Goal: Information Seeking & Learning: Learn about a topic

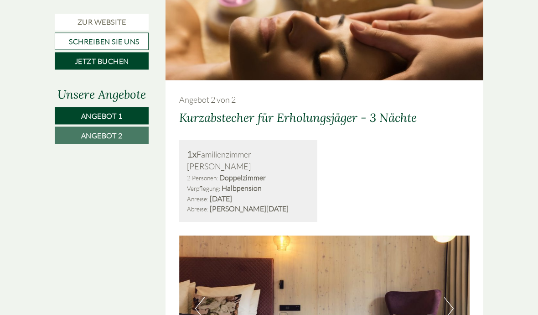
scroll to position [1231, 0]
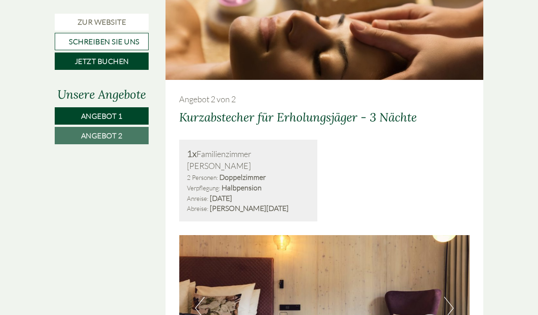
click at [109, 134] on span "Angebot 2" at bounding box center [102, 135] width 42 height 9
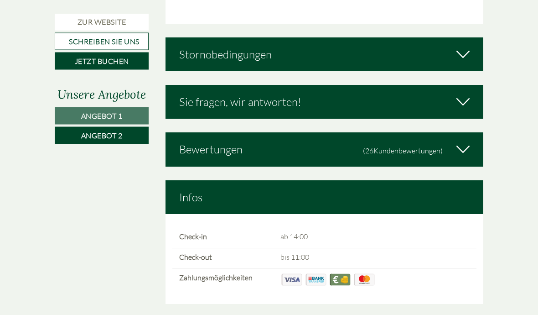
scroll to position [1898, 0]
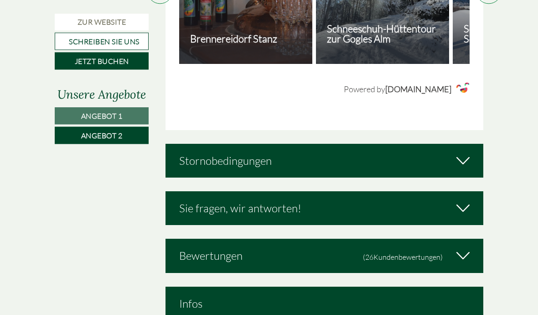
click at [462, 153] on icon at bounding box center [463, 161] width 13 height 16
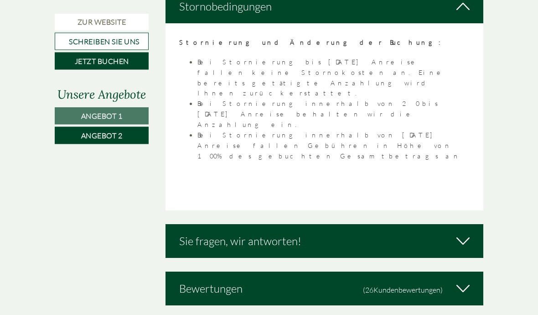
scroll to position [1946, 0]
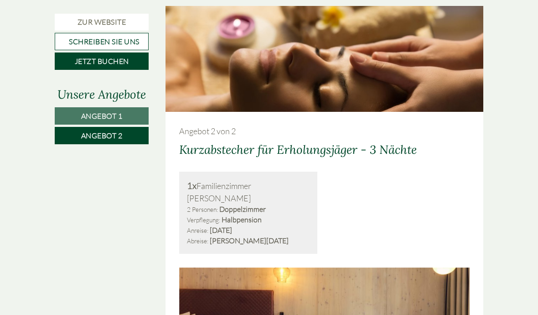
scroll to position [414, 0]
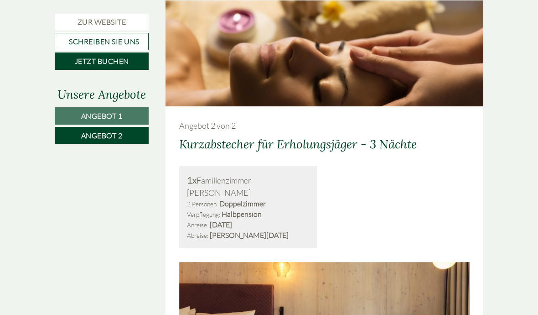
click at [125, 115] on link "Angebot 1" at bounding box center [102, 115] width 94 height 17
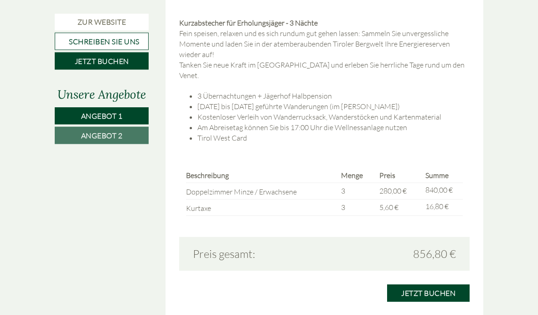
scroll to position [876, 0]
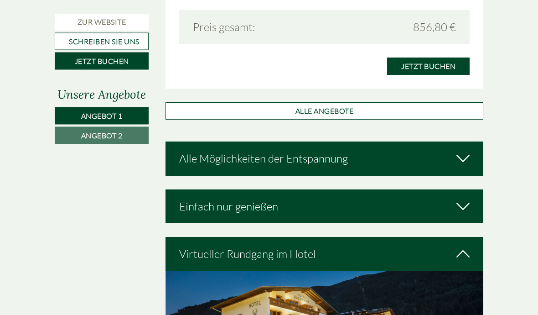
click at [463, 151] on icon at bounding box center [463, 159] width 13 height 16
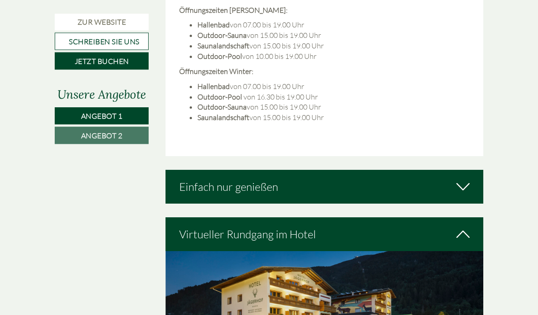
scroll to position [1570, 0]
click at [452, 217] on div "Virtueller Rundgang im Hotel" at bounding box center [325, 234] width 318 height 34
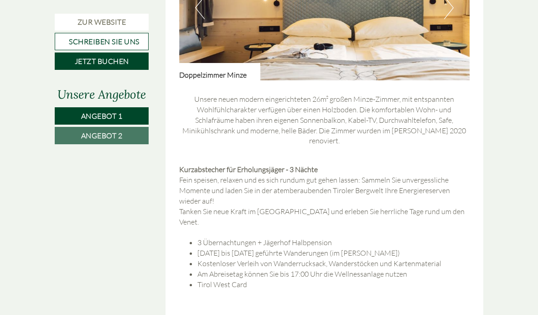
scroll to position [749, 0]
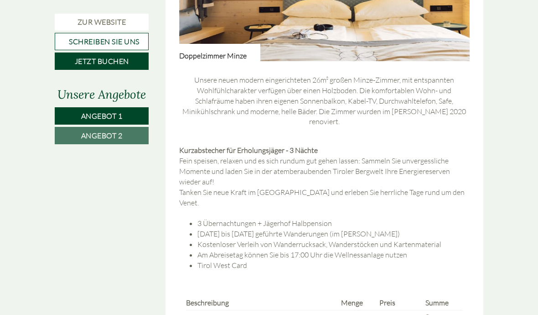
click at [126, 136] on link "Angebot 2" at bounding box center [102, 135] width 94 height 17
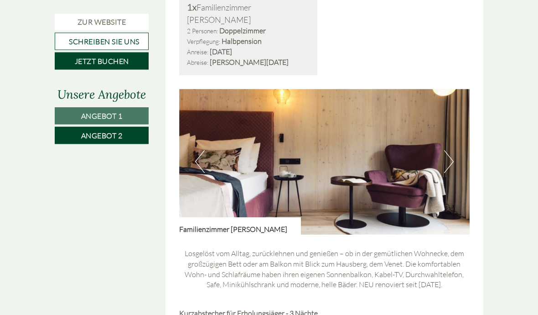
scroll to position [593, 0]
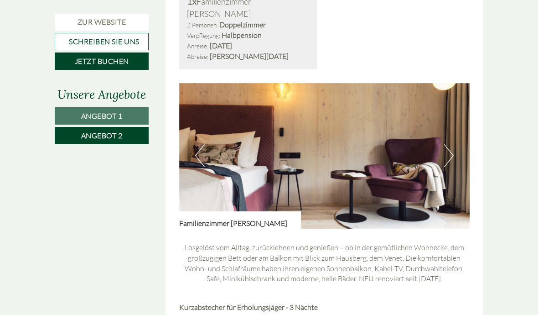
click at [448, 144] on button "Next" at bounding box center [449, 155] width 10 height 23
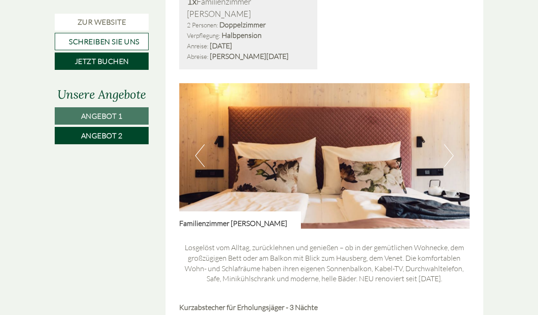
click at [445, 144] on button "Next" at bounding box center [449, 155] width 10 height 23
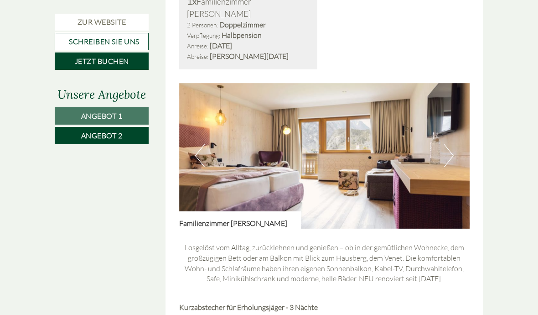
click at [450, 144] on button "Next" at bounding box center [449, 155] width 10 height 23
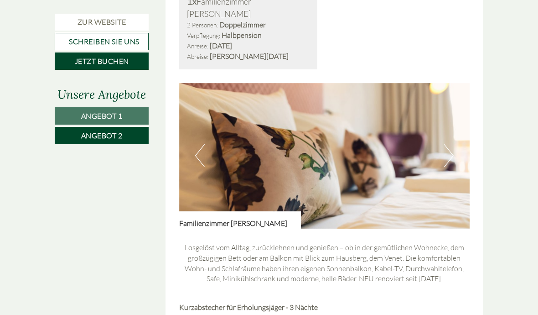
click at [448, 144] on button "Next" at bounding box center [449, 155] width 10 height 23
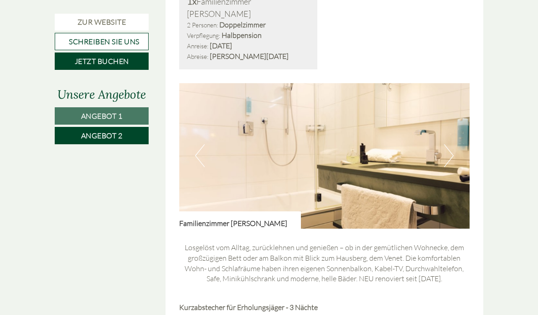
click at [447, 144] on button "Next" at bounding box center [449, 155] width 10 height 23
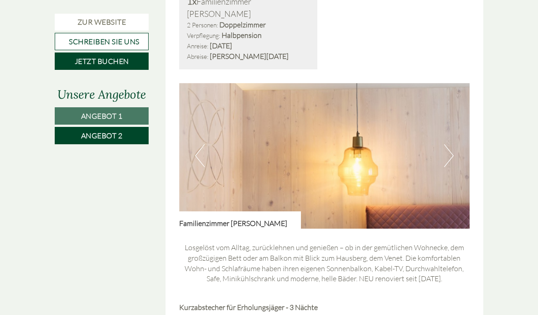
click at [446, 144] on button "Next" at bounding box center [449, 155] width 10 height 23
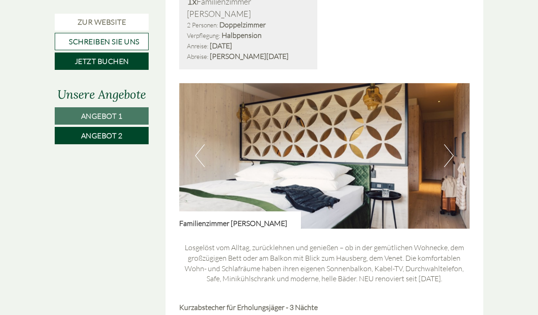
click at [451, 144] on button "Next" at bounding box center [449, 155] width 10 height 23
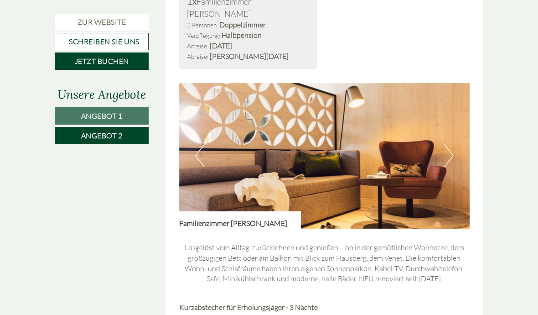
click at [445, 144] on button "Next" at bounding box center [449, 155] width 10 height 23
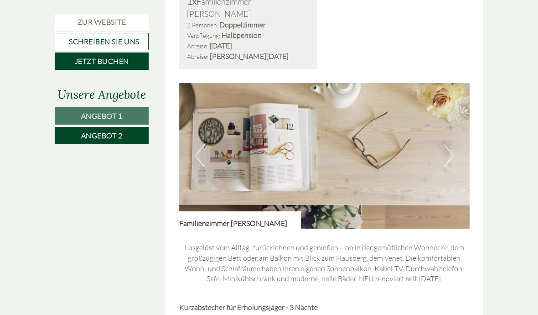
click at [449, 144] on button "Next" at bounding box center [449, 155] width 10 height 23
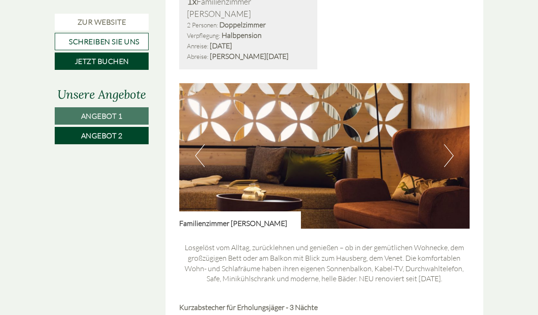
click at [448, 144] on button "Next" at bounding box center [449, 155] width 10 height 23
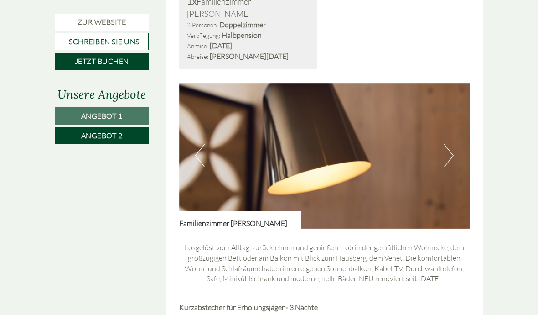
click at [447, 144] on button "Next" at bounding box center [449, 155] width 10 height 23
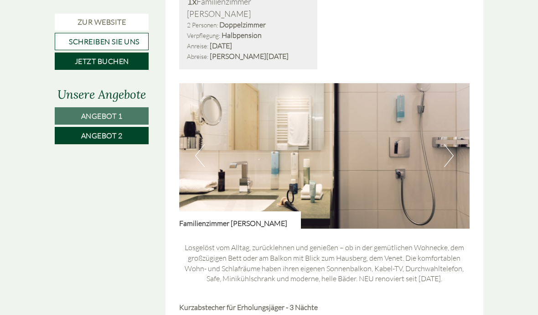
click at [450, 144] on button "Next" at bounding box center [449, 155] width 10 height 23
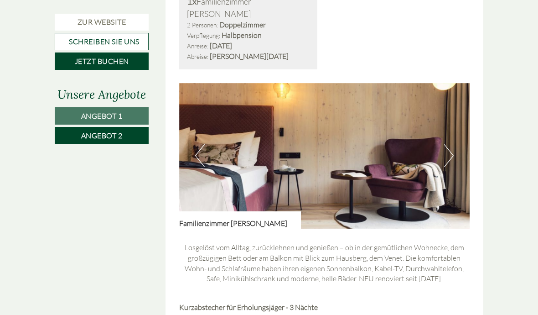
click at [449, 144] on button "Next" at bounding box center [449, 155] width 10 height 23
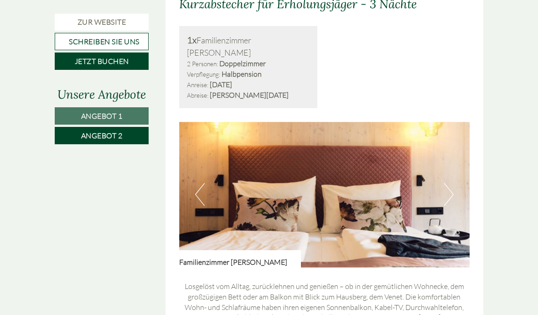
scroll to position [547, 0]
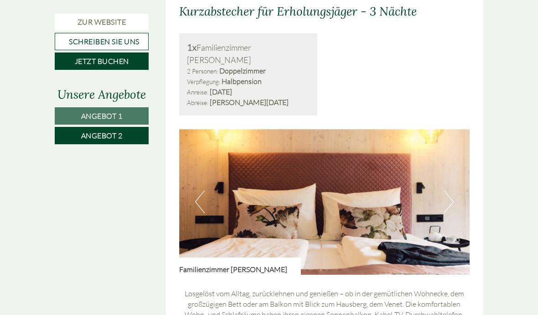
click at [445, 190] on button "Next" at bounding box center [449, 201] width 10 height 23
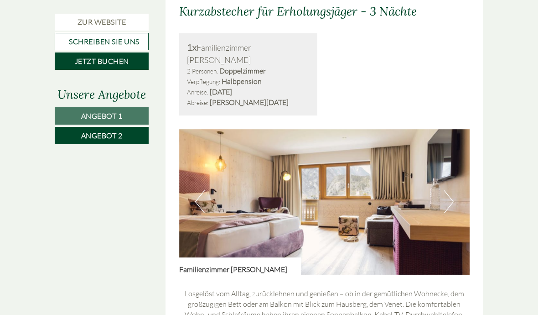
click at [443, 180] on img at bounding box center [324, 202] width 291 height 146
click at [449, 190] on button "Next" at bounding box center [449, 201] width 10 height 23
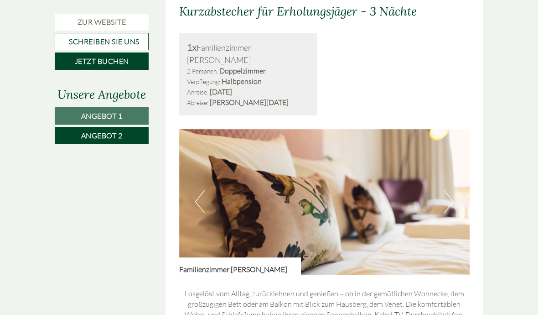
click at [448, 190] on button "Next" at bounding box center [449, 201] width 10 height 23
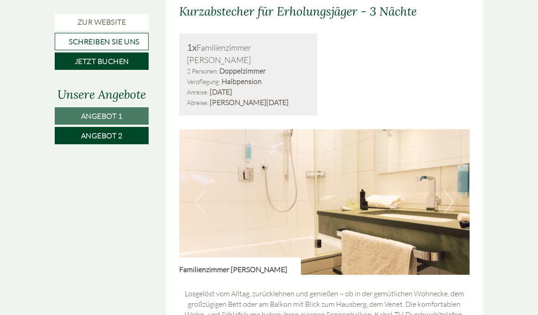
click at [446, 190] on button "Next" at bounding box center [449, 201] width 10 height 23
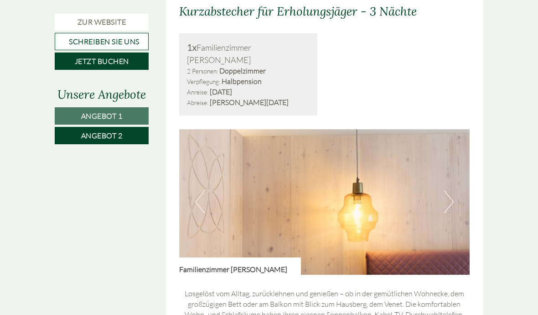
click at [448, 190] on button "Next" at bounding box center [449, 201] width 10 height 23
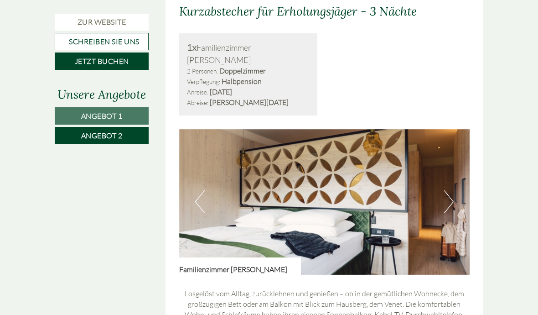
click at [452, 190] on button "Next" at bounding box center [449, 201] width 10 height 23
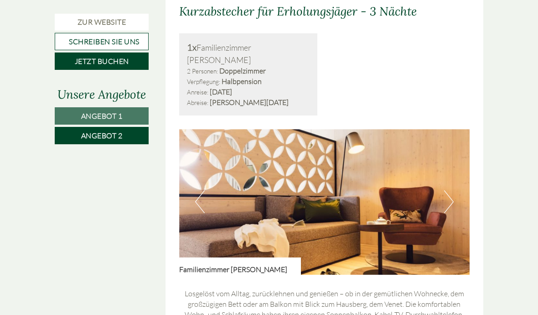
click at [446, 190] on button "Next" at bounding box center [449, 201] width 10 height 23
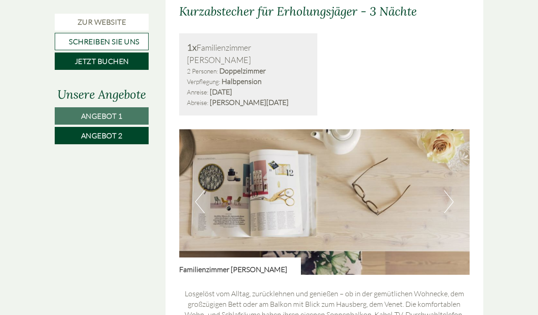
click at [447, 190] on button "Next" at bounding box center [449, 201] width 10 height 23
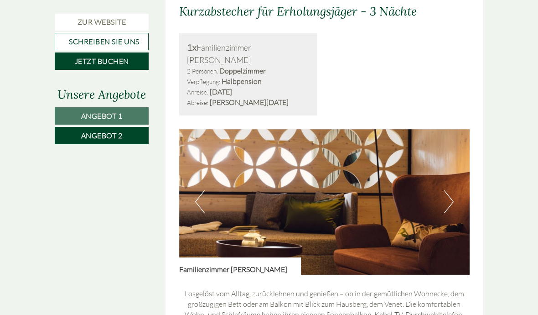
click at [444, 190] on button "Next" at bounding box center [449, 201] width 10 height 23
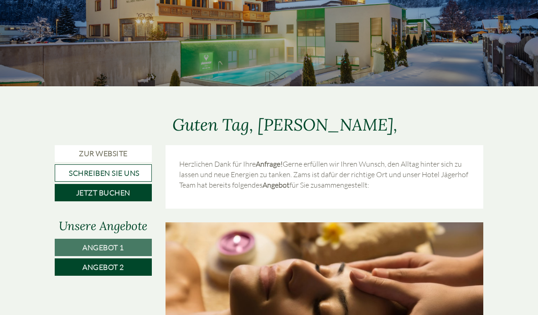
click at [136, 247] on link "Angebot 1" at bounding box center [103, 247] width 97 height 17
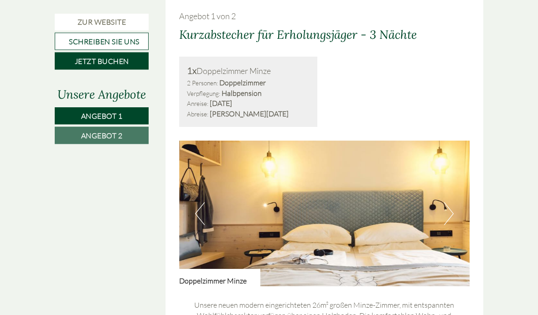
scroll to position [524, 0]
click at [448, 206] on button "Next" at bounding box center [449, 213] width 10 height 23
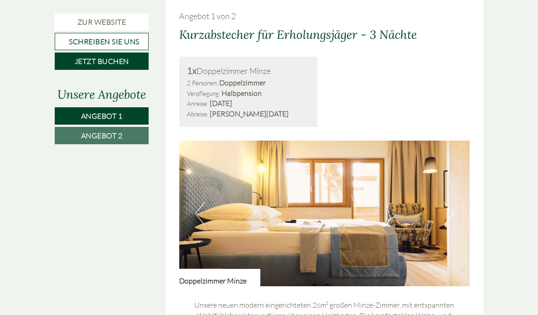
click at [447, 208] on button "Next" at bounding box center [449, 213] width 10 height 23
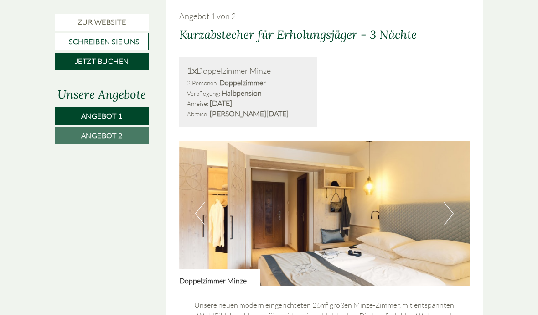
click at [447, 209] on button "Next" at bounding box center [449, 213] width 10 height 23
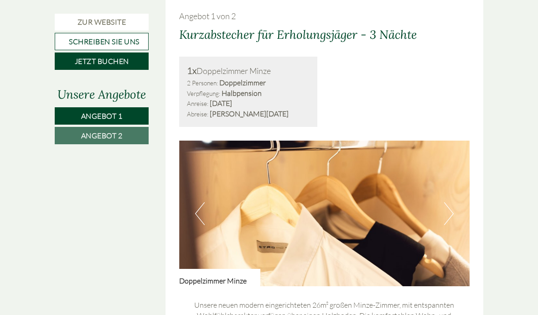
click at [451, 208] on button "Next" at bounding box center [449, 213] width 10 height 23
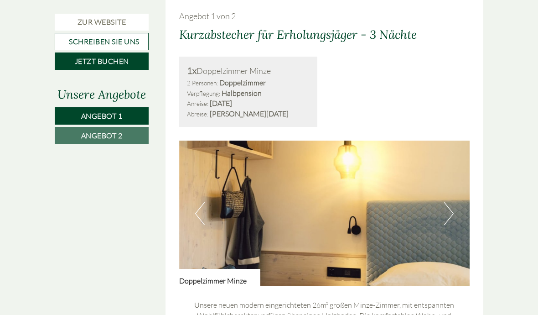
click at [452, 207] on button "Next" at bounding box center [449, 213] width 10 height 23
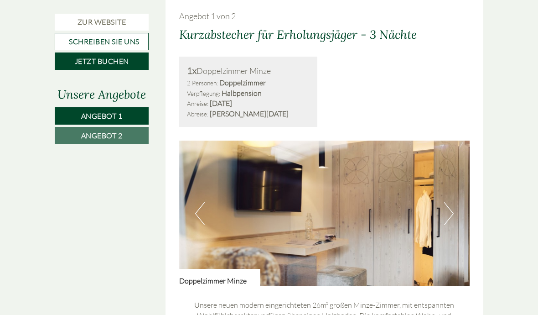
click at [450, 204] on button "Next" at bounding box center [449, 213] width 10 height 23
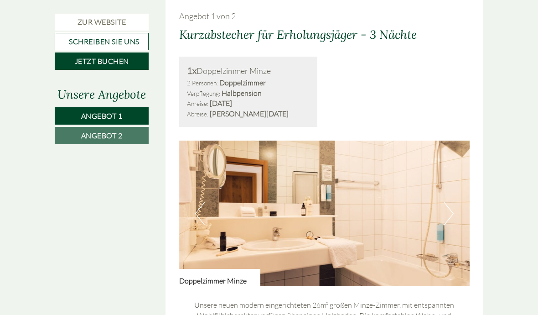
click at [453, 202] on button "Next" at bounding box center [449, 213] width 10 height 23
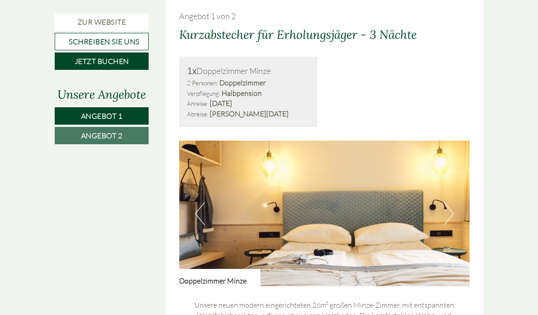
click at [450, 208] on button "Next" at bounding box center [449, 213] width 10 height 23
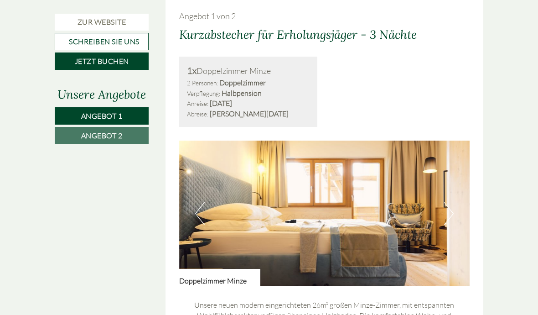
click at [444, 209] on button "Next" at bounding box center [449, 213] width 10 height 23
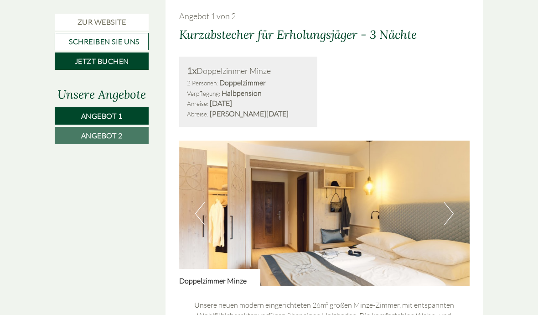
click at [448, 208] on button "Next" at bounding box center [449, 213] width 10 height 23
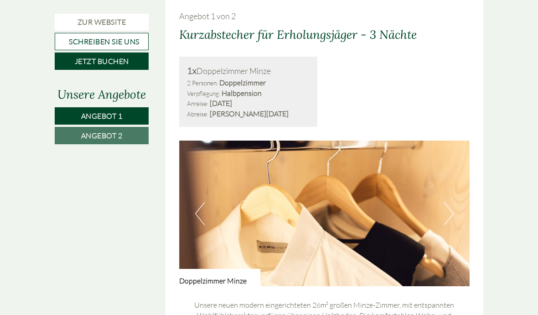
click at [444, 213] on img at bounding box center [324, 214] width 291 height 146
click at [447, 208] on button "Next" at bounding box center [449, 213] width 10 height 23
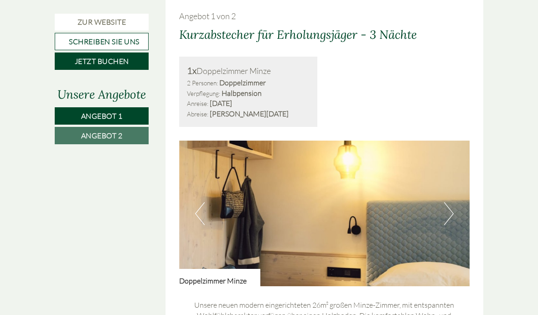
click at [450, 208] on button "Next" at bounding box center [449, 213] width 10 height 23
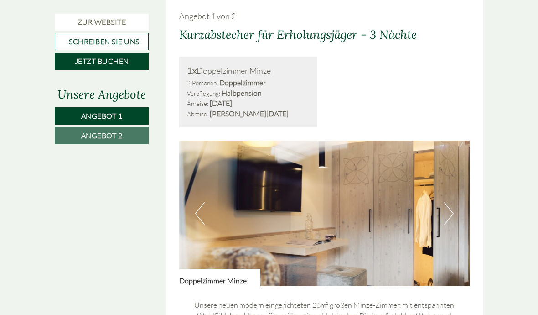
click at [450, 211] on button "Next" at bounding box center [449, 213] width 10 height 23
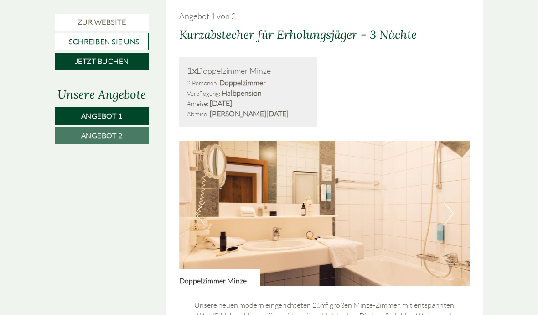
click at [443, 209] on img at bounding box center [324, 214] width 291 height 146
click at [444, 209] on button "Next" at bounding box center [449, 213] width 10 height 23
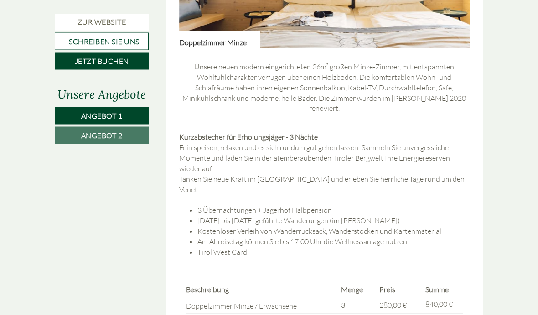
scroll to position [773, 0]
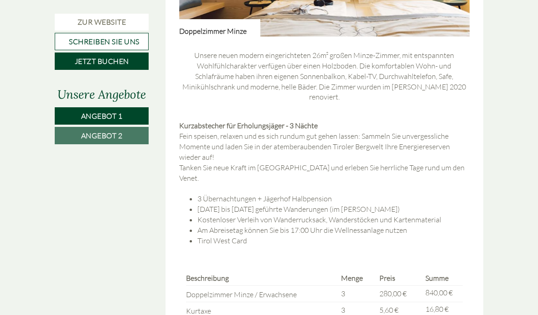
click at [127, 136] on link "Angebot 2" at bounding box center [102, 135] width 94 height 17
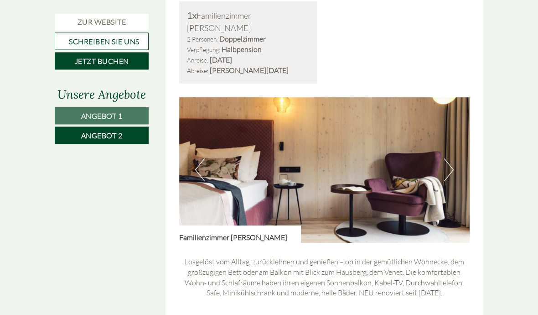
scroll to position [574, 0]
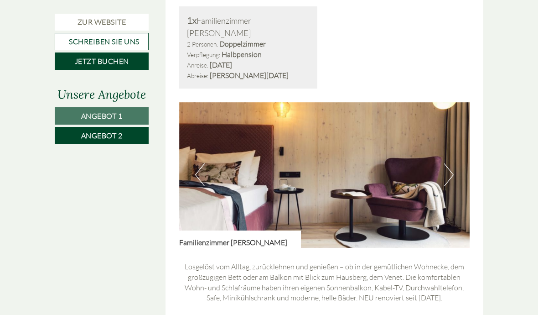
click at [448, 163] on button "Next" at bounding box center [449, 174] width 10 height 23
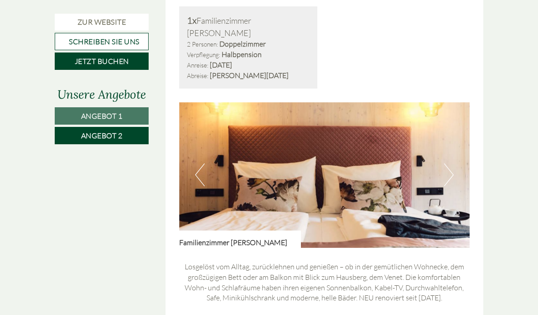
click at [446, 163] on button "Next" at bounding box center [449, 174] width 10 height 23
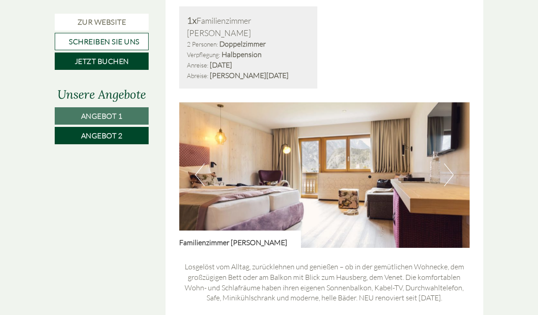
click at [443, 161] on img at bounding box center [324, 175] width 291 height 146
click at [447, 163] on button "Next" at bounding box center [449, 174] width 10 height 23
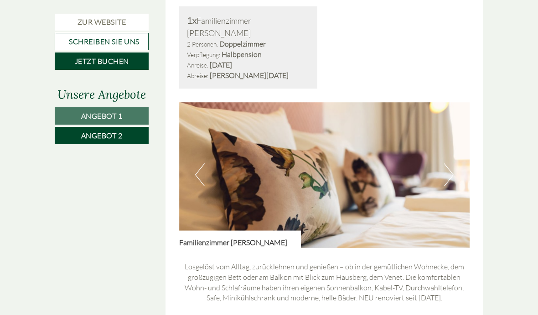
click at [446, 163] on button "Next" at bounding box center [449, 174] width 10 height 23
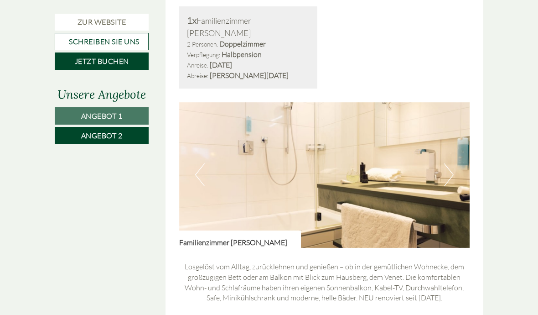
click at [446, 163] on button "Next" at bounding box center [449, 174] width 10 height 23
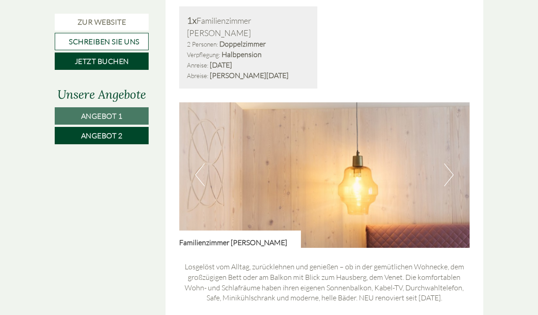
click at [446, 163] on button "Next" at bounding box center [449, 174] width 10 height 23
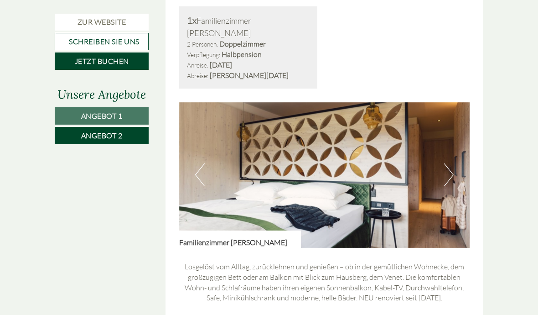
click at [448, 163] on button "Next" at bounding box center [449, 174] width 10 height 23
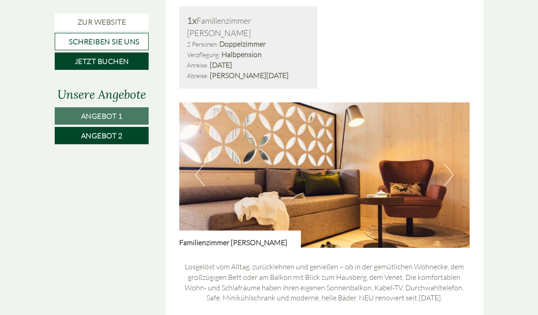
click at [445, 163] on button "Next" at bounding box center [449, 174] width 10 height 23
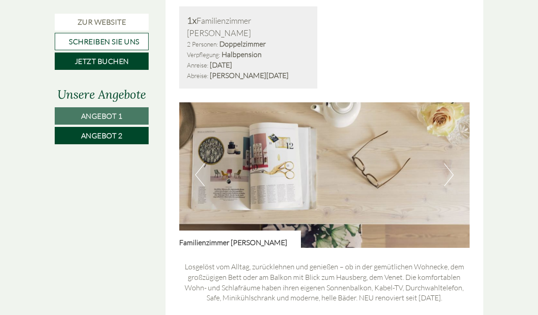
click at [445, 163] on button "Next" at bounding box center [449, 174] width 10 height 23
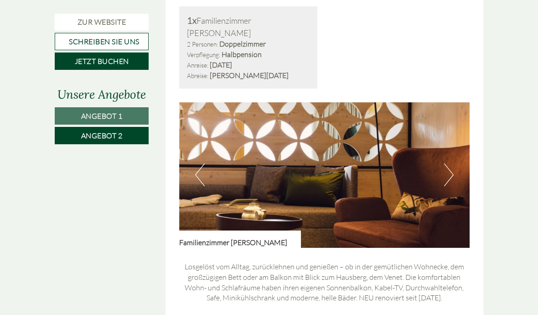
click at [444, 163] on button "Next" at bounding box center [449, 174] width 10 height 23
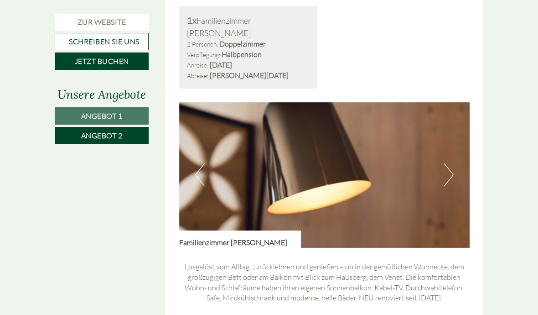
click at [447, 163] on button "Next" at bounding box center [449, 174] width 10 height 23
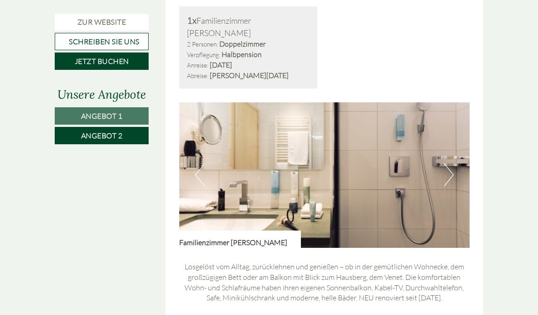
click at [448, 163] on button "Next" at bounding box center [449, 174] width 10 height 23
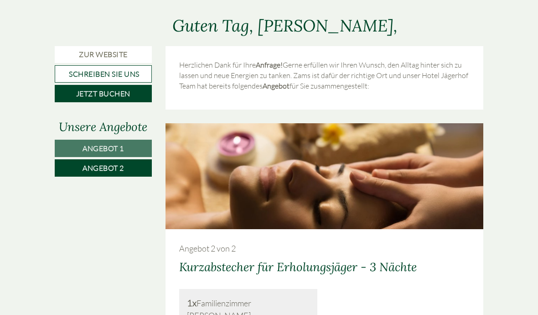
click at [126, 150] on link "Angebot 1" at bounding box center [103, 148] width 97 height 17
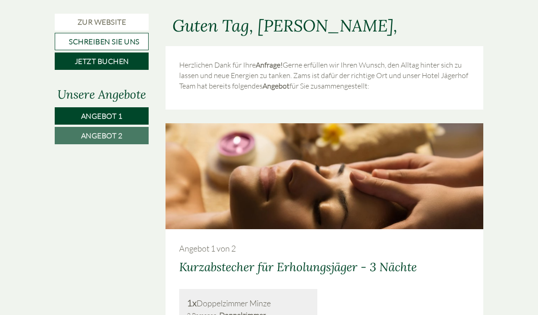
scroll to position [413, 0]
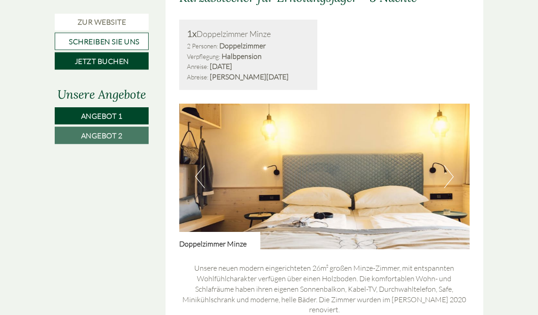
click at [448, 174] on button "Next" at bounding box center [449, 177] width 10 height 23
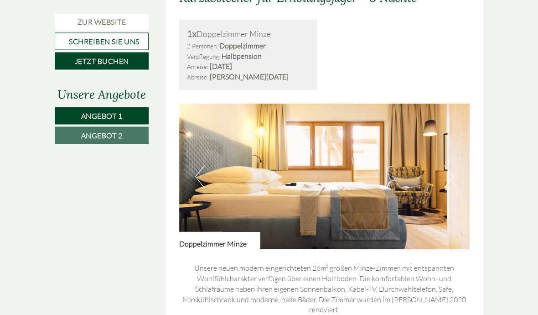
scroll to position [561, 0]
click at [449, 171] on button "Next" at bounding box center [449, 176] width 10 height 23
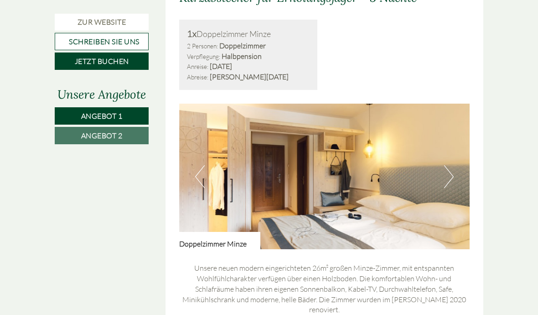
click at [446, 175] on button "Next" at bounding box center [449, 176] width 10 height 23
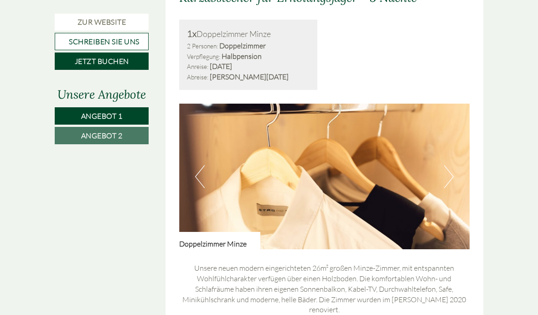
click at [446, 171] on button "Next" at bounding box center [449, 176] width 10 height 23
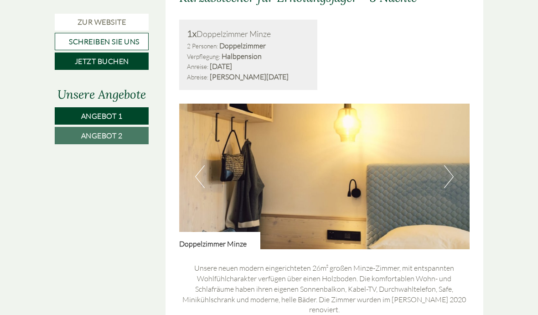
click at [445, 172] on button "Next" at bounding box center [449, 176] width 10 height 23
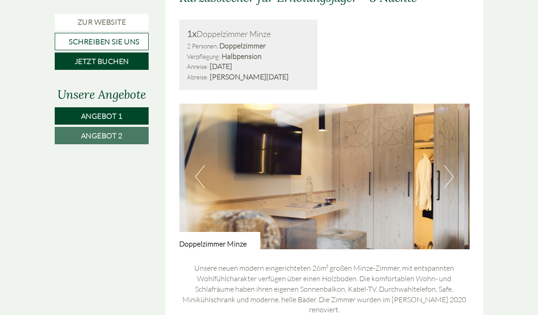
click at [450, 172] on button "Next" at bounding box center [449, 176] width 10 height 23
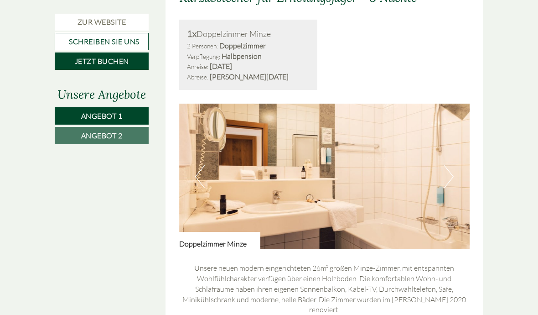
click at [450, 171] on button "Next" at bounding box center [449, 176] width 10 height 23
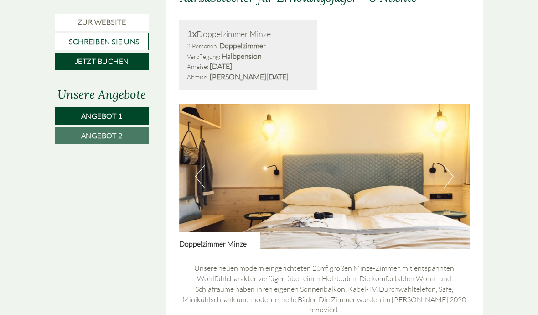
click at [446, 175] on button "Next" at bounding box center [449, 176] width 10 height 23
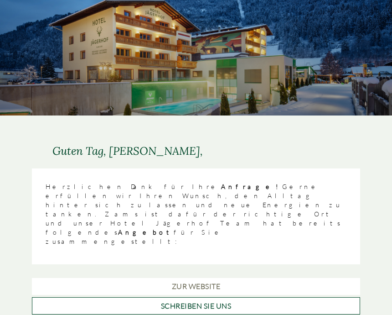
scroll to position [0, 0]
